Goal: Navigation & Orientation: Understand site structure

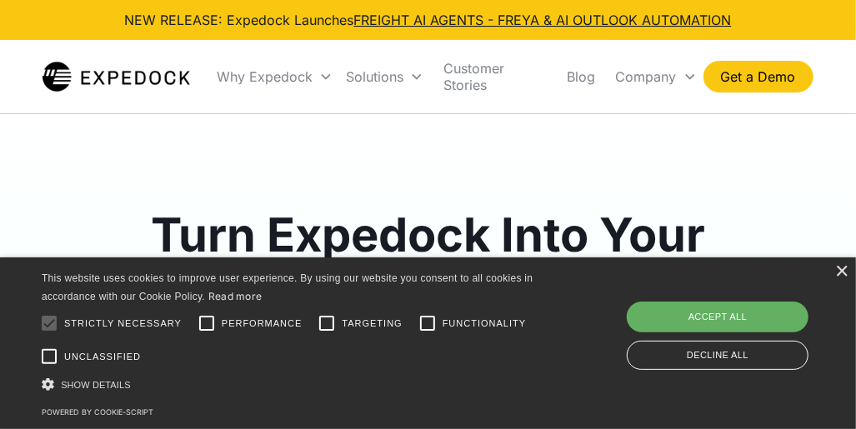
click at [680, 324] on div "Accept all" at bounding box center [718, 317] width 182 height 30
checkbox input "true"
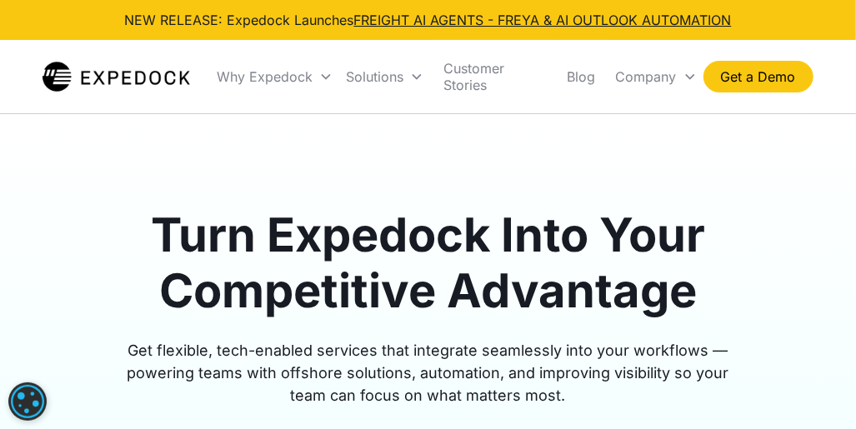
click at [77, 74] on img "home" at bounding box center [115, 76] width 147 height 33
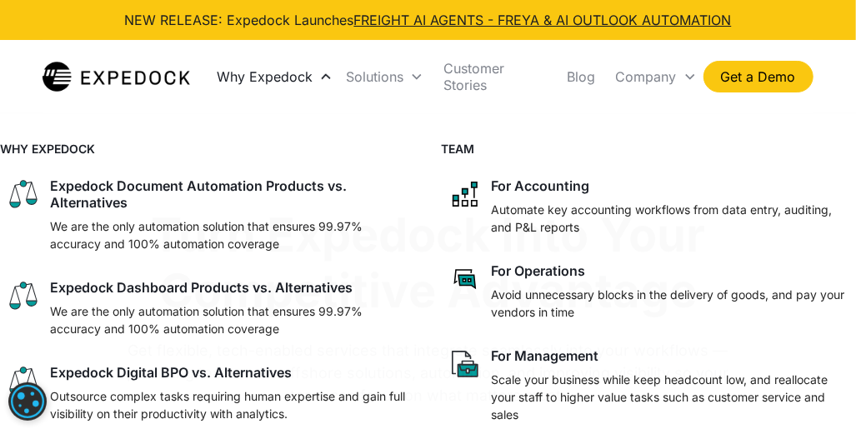
click at [249, 75] on div "Why Expedock" at bounding box center [265, 76] width 96 height 17
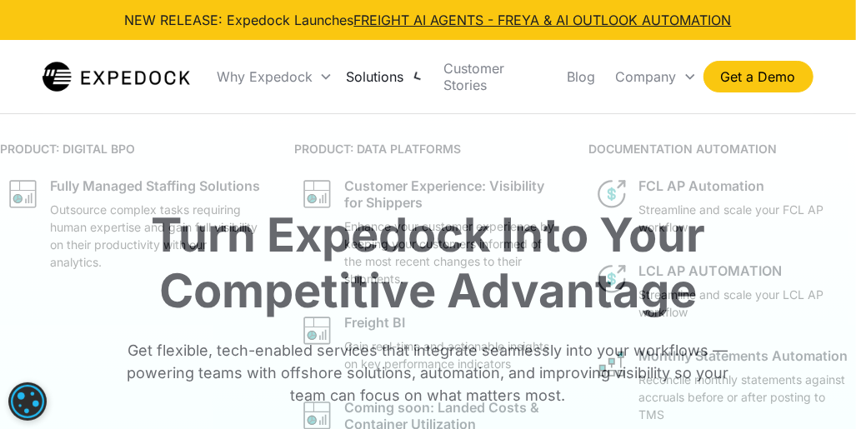
click at [361, 73] on div "Solutions" at bounding box center [374, 76] width 57 height 17
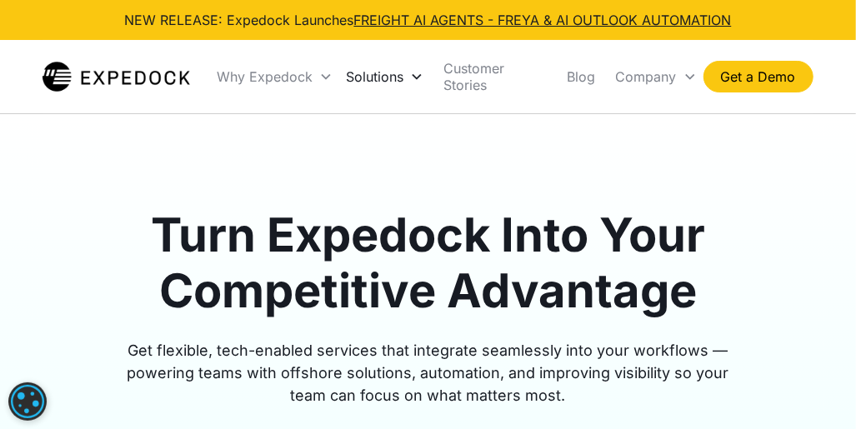
click at [361, 73] on div "Solutions" at bounding box center [374, 76] width 57 height 17
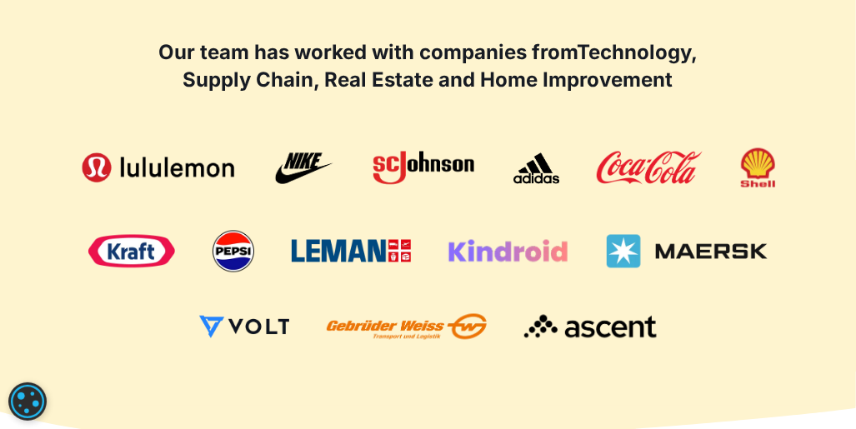
scroll to position [1805, 0]
